Goal: Complete application form

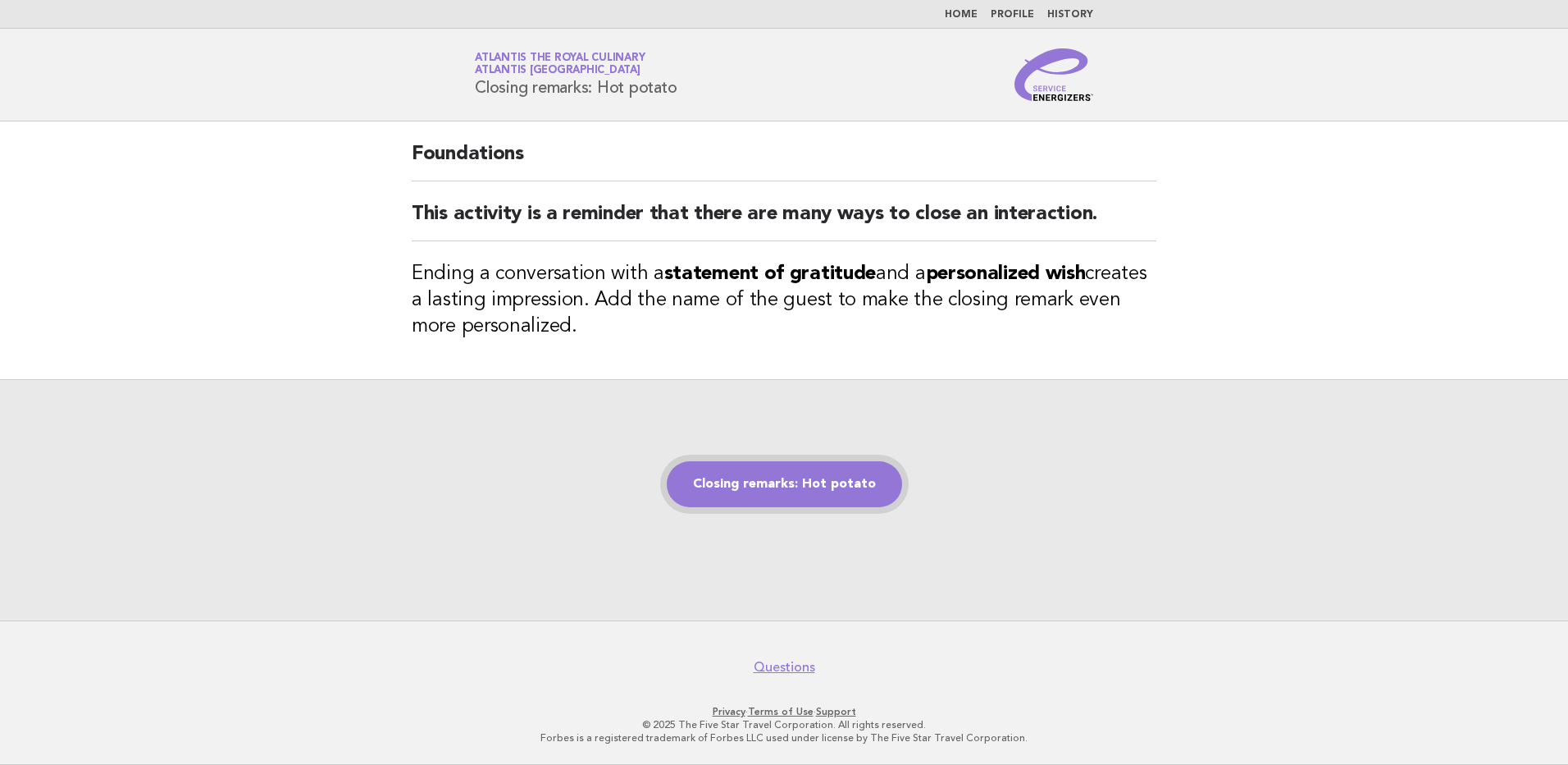
click at [770, 487] on link "Closing remarks: Hot potato" at bounding box center [784, 484] width 235 height 46
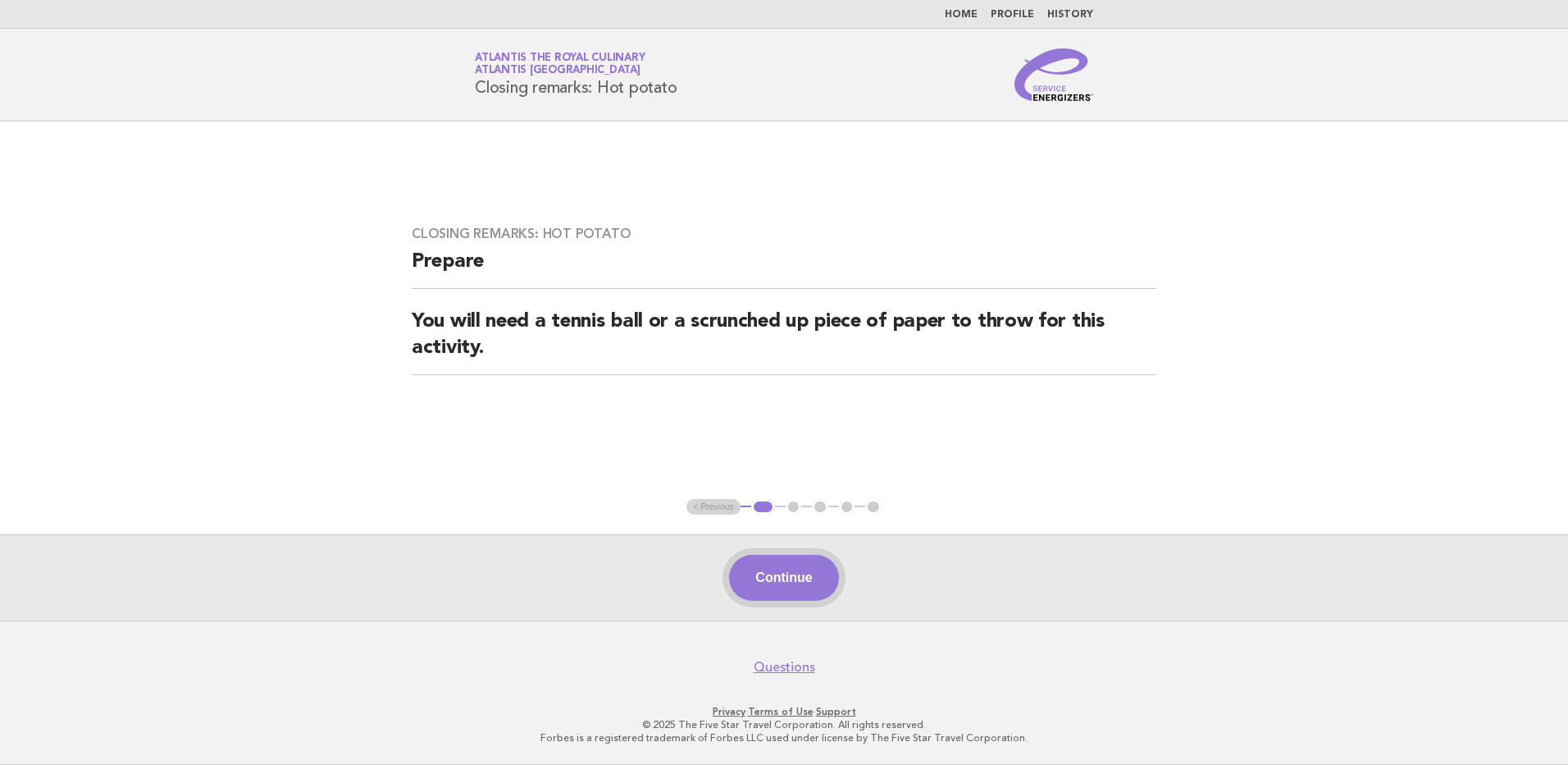
click at [808, 576] on button "Continue" at bounding box center [784, 577] width 109 height 46
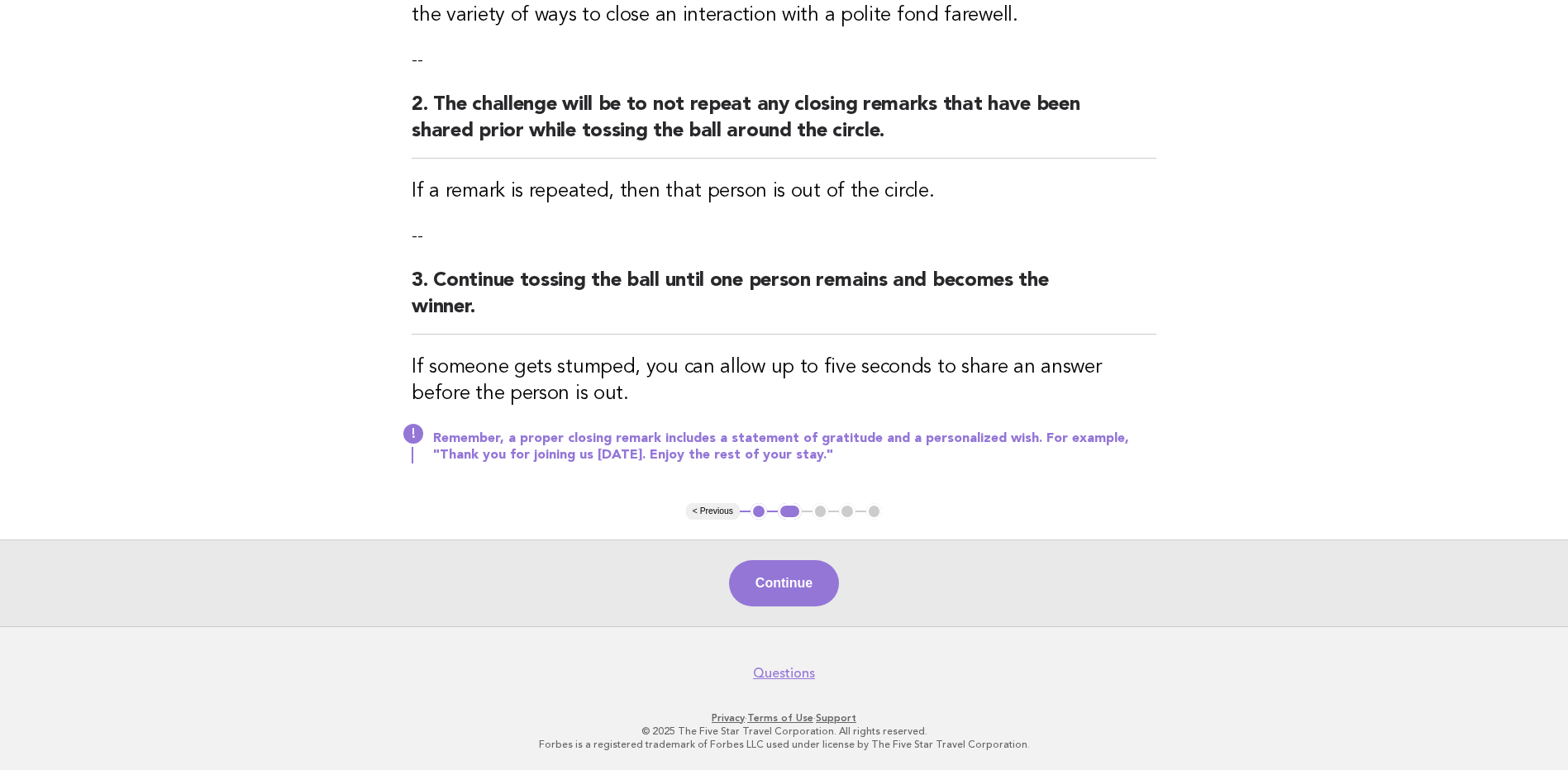
scroll to position [310, 0]
click at [804, 596] on button "Continue" at bounding box center [784, 581] width 110 height 46
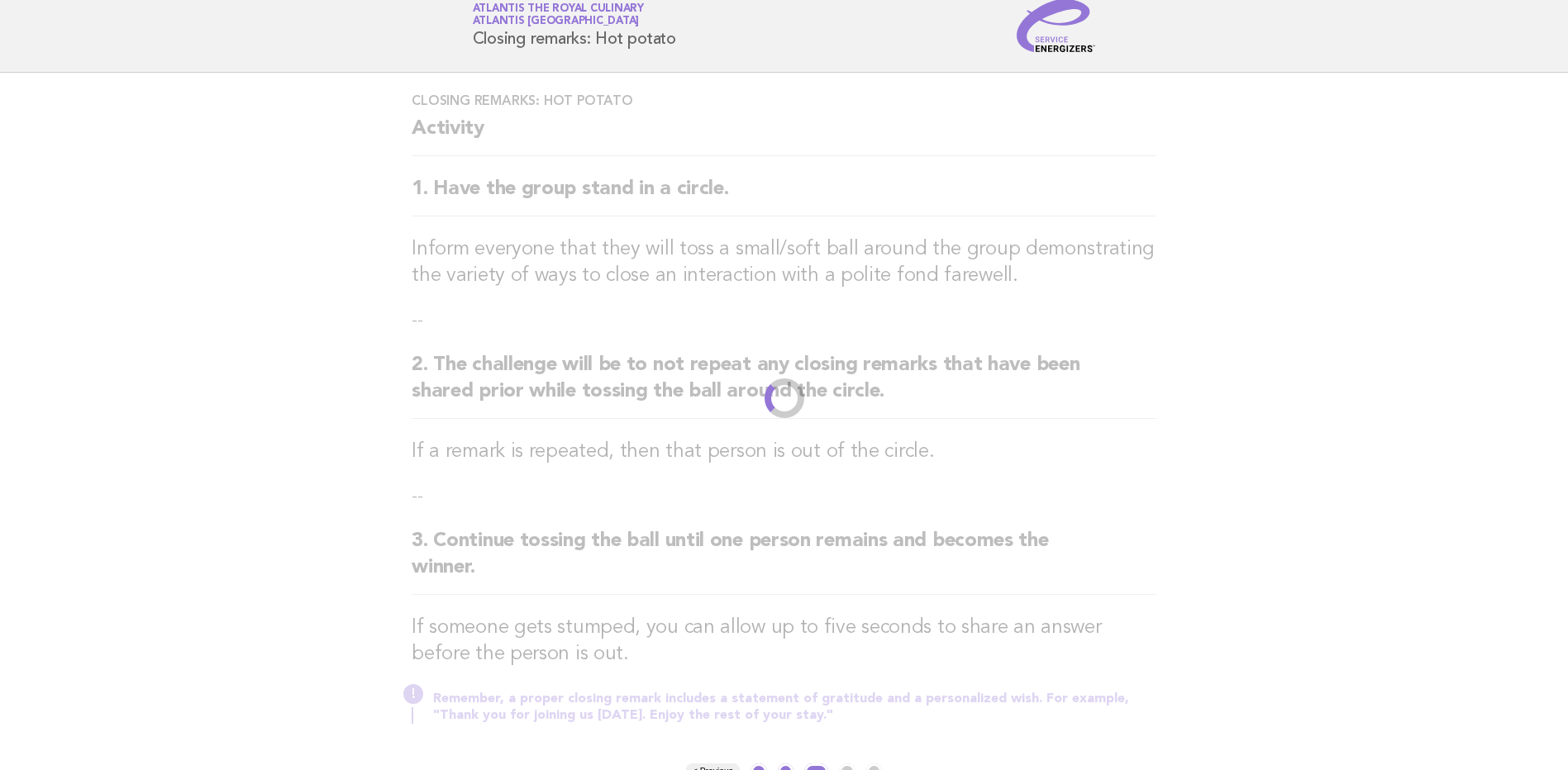
scroll to position [0, 0]
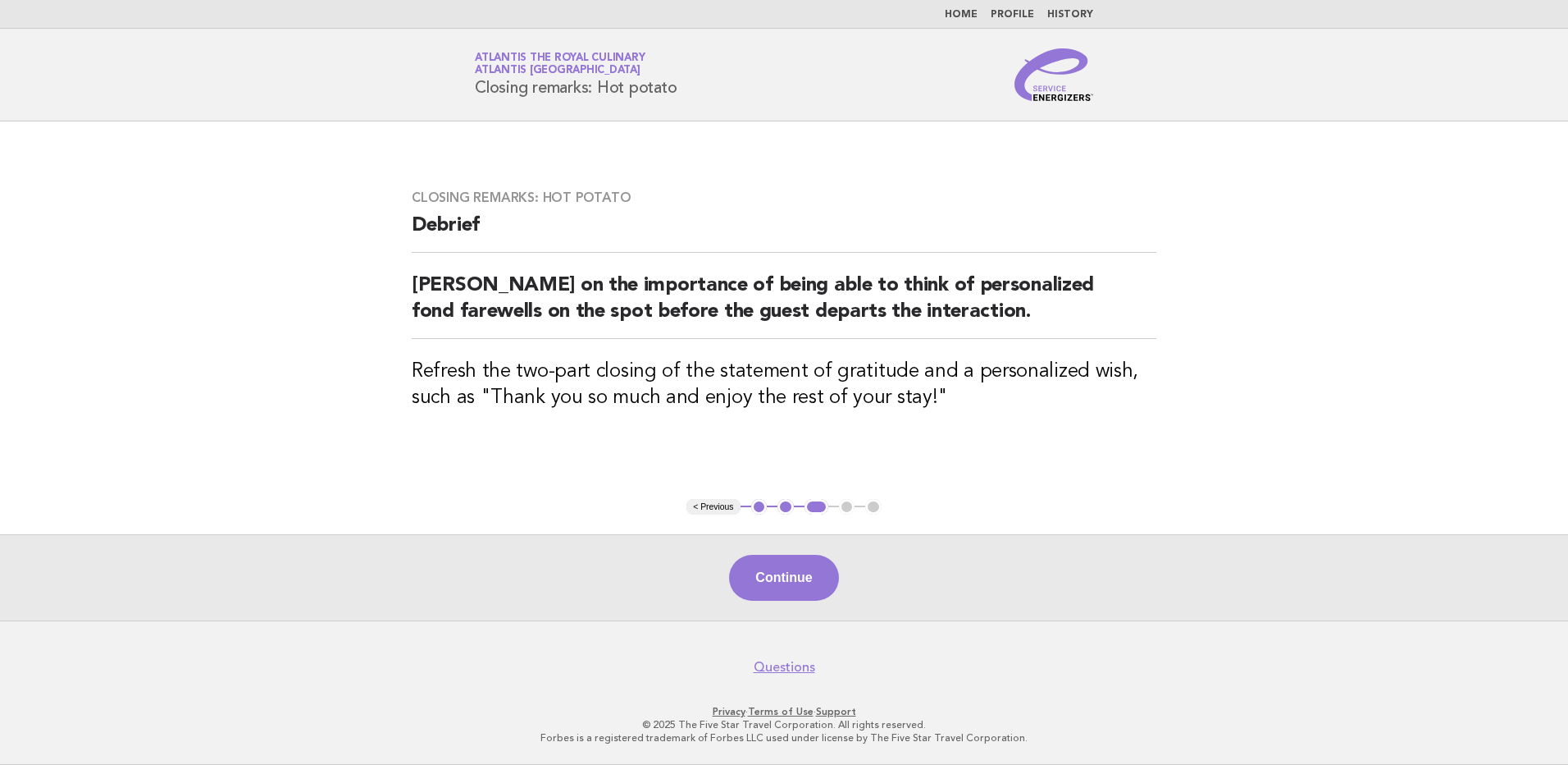
click at [779, 580] on button "Continue" at bounding box center [784, 577] width 109 height 46
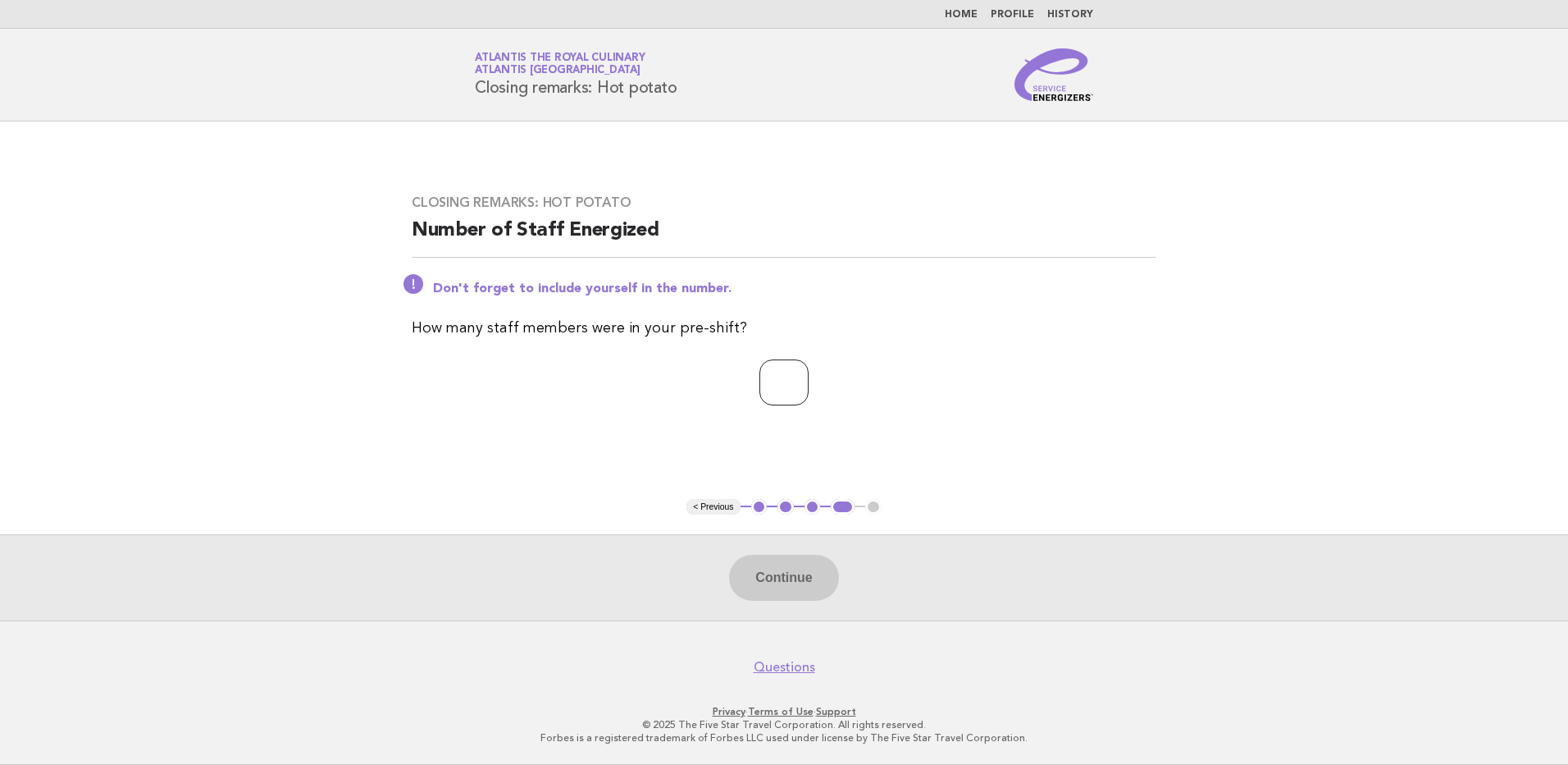
click at [787, 395] on input "number" at bounding box center [784, 382] width 49 height 46
type input "**"
click at [796, 580] on button "Continue" at bounding box center [784, 577] width 109 height 46
